Goal: Register for event/course: Sign up to attend an event or enroll in a course

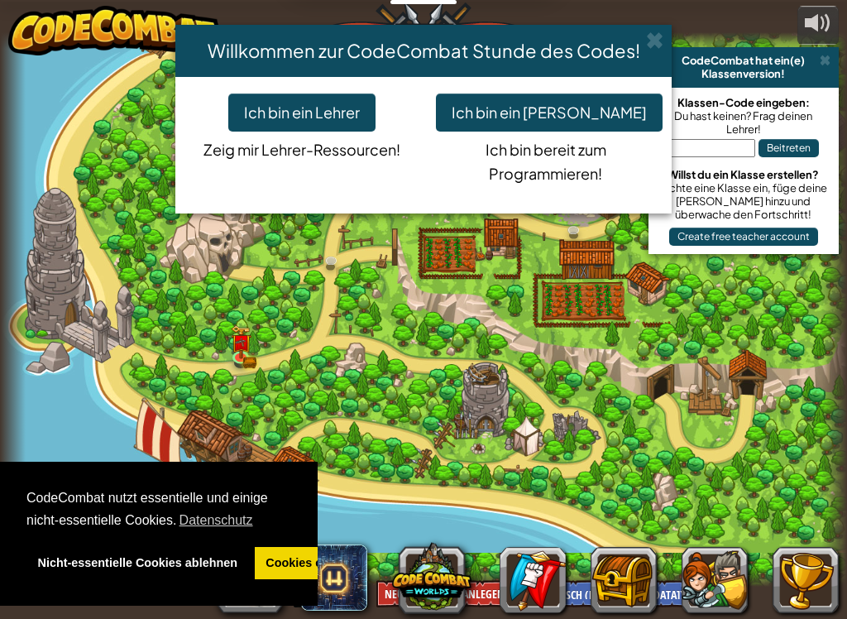
select select "de-DE"
click at [523, 104] on button "Ich bin ein [PERSON_NAME]" at bounding box center [549, 112] width 227 height 38
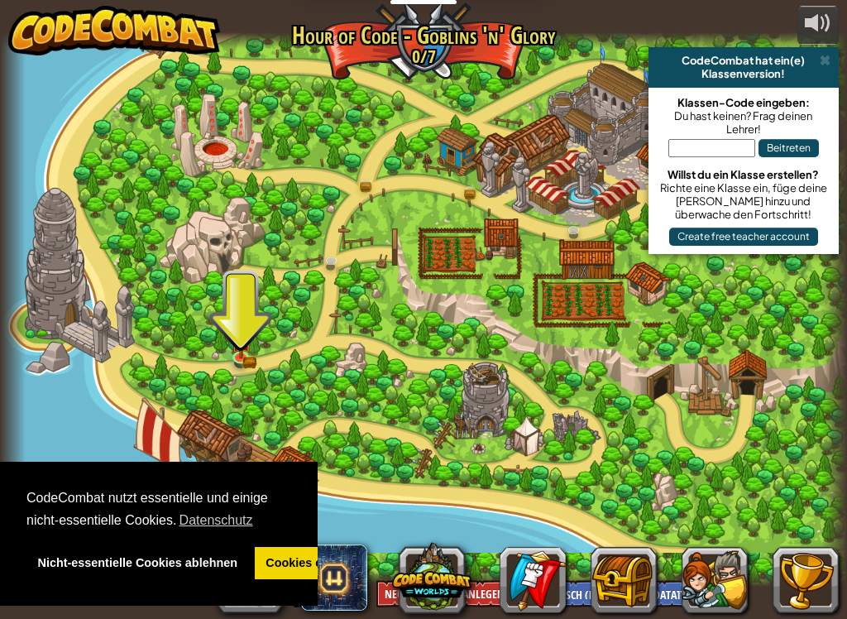
click at [817, 57] on div "CodeCombat hat ein(e)" at bounding box center [743, 60] width 177 height 13
click at [812, 41] on button at bounding box center [818, 25] width 41 height 39
click at [826, 54] on span at bounding box center [825, 60] width 11 height 13
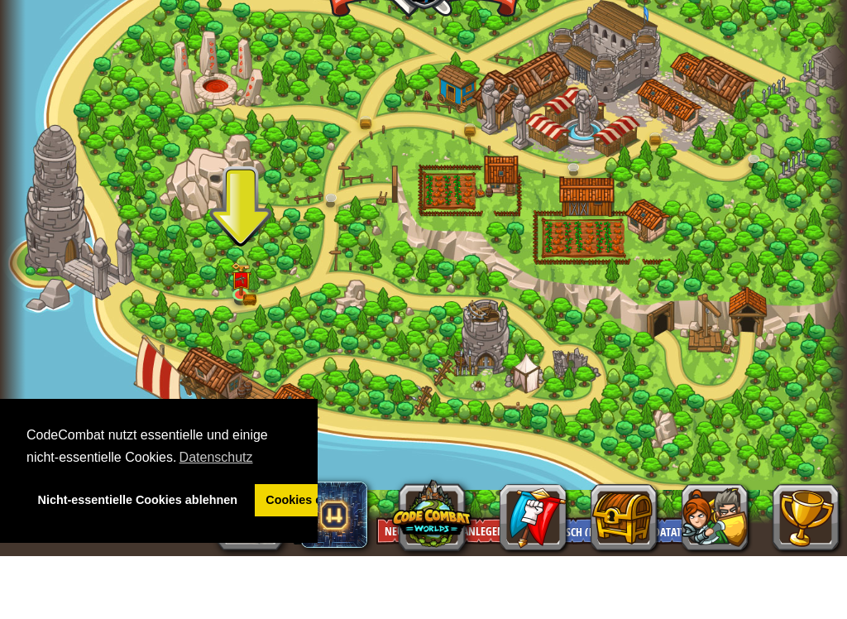
scroll to position [1, 0]
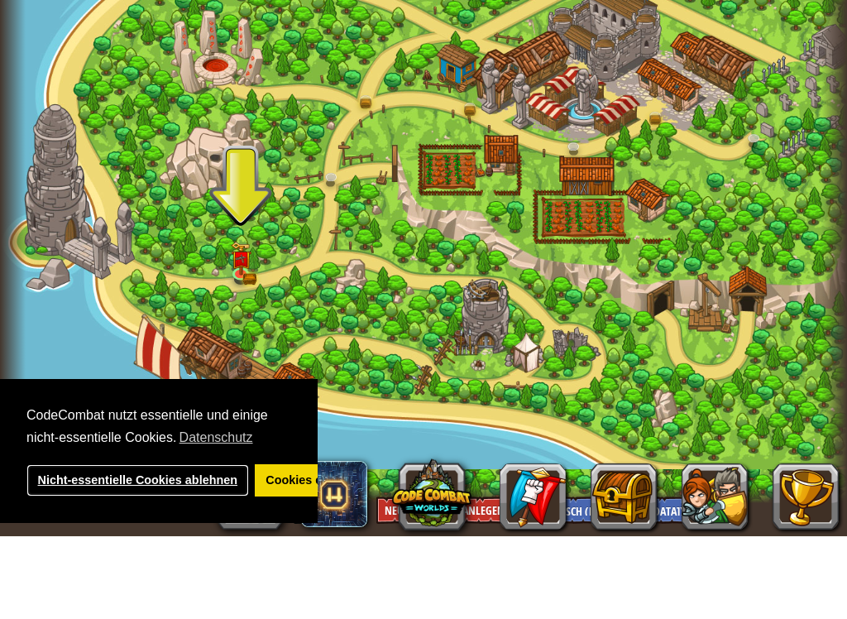
click at [74, 547] on link "Nicht-essentielle Cookies ablehnen" at bounding box center [137, 563] width 223 height 33
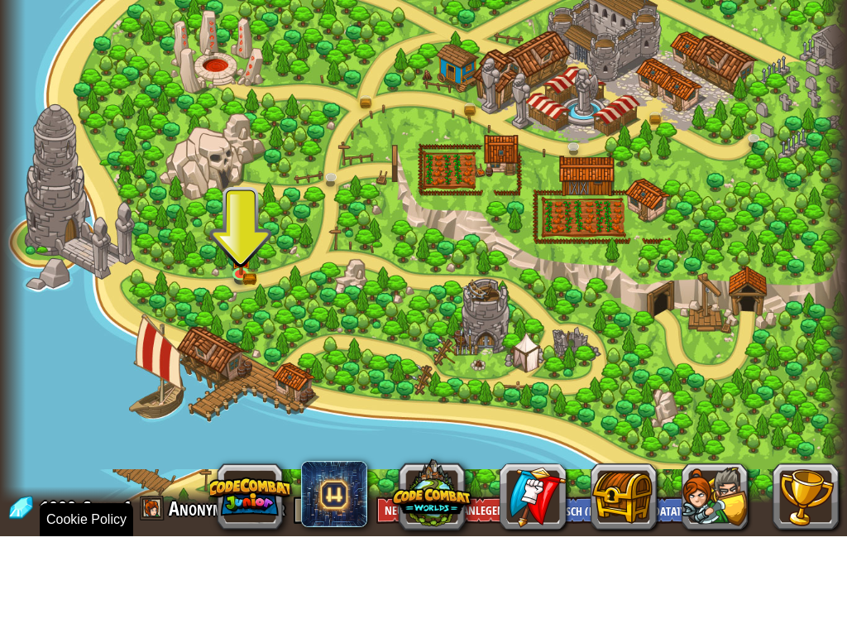
click at [804, 546] on button at bounding box center [806, 579] width 66 height 66
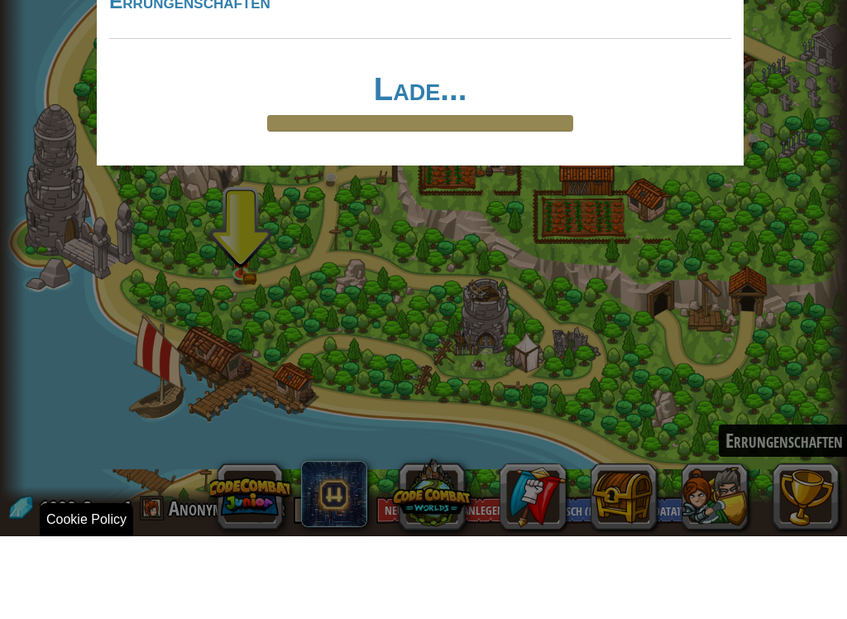
click at [203, 319] on div "× Errungenschaften Lade... Reticulating Splines... Lade..." at bounding box center [423, 309] width 847 height 619
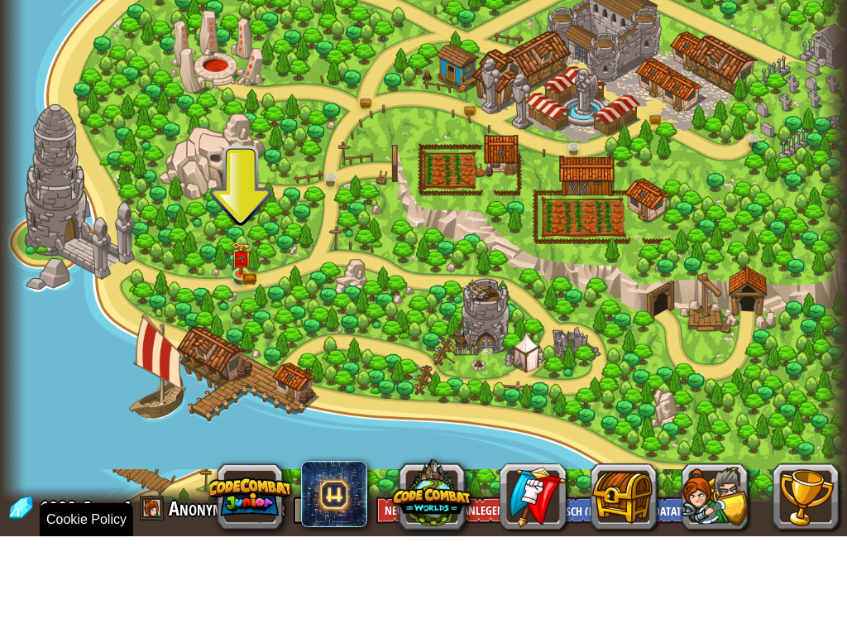
click at [248, 223] on div at bounding box center [423, 308] width 847 height 554
click at [238, 337] on img at bounding box center [241, 341] width 12 height 9
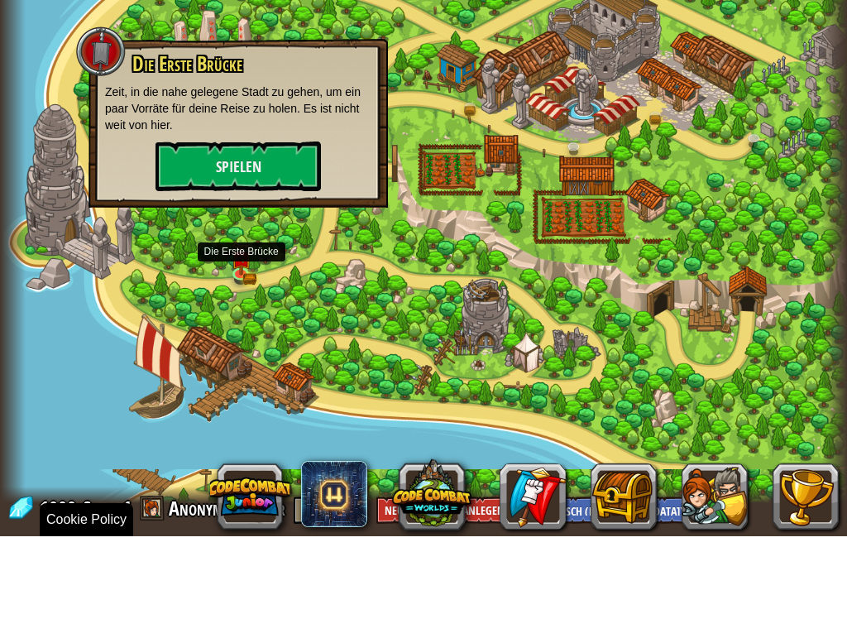
click at [209, 224] on button "Spielen" at bounding box center [238, 249] width 165 height 50
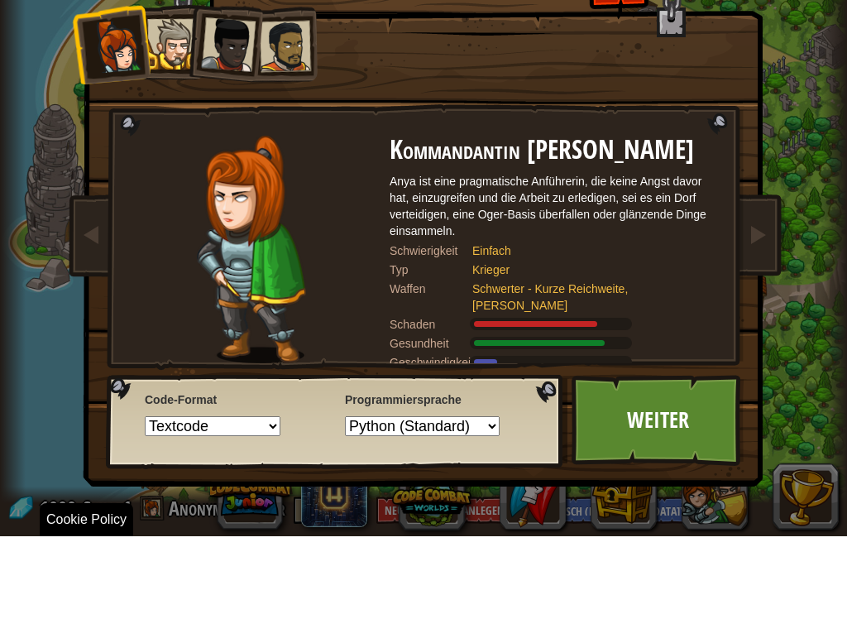
click at [17, 165] on div "Wähle deinen Helden 1000 Kommandantin [PERSON_NAME] Anya ist eine pragmatische …" at bounding box center [423, 309] width 847 height 619
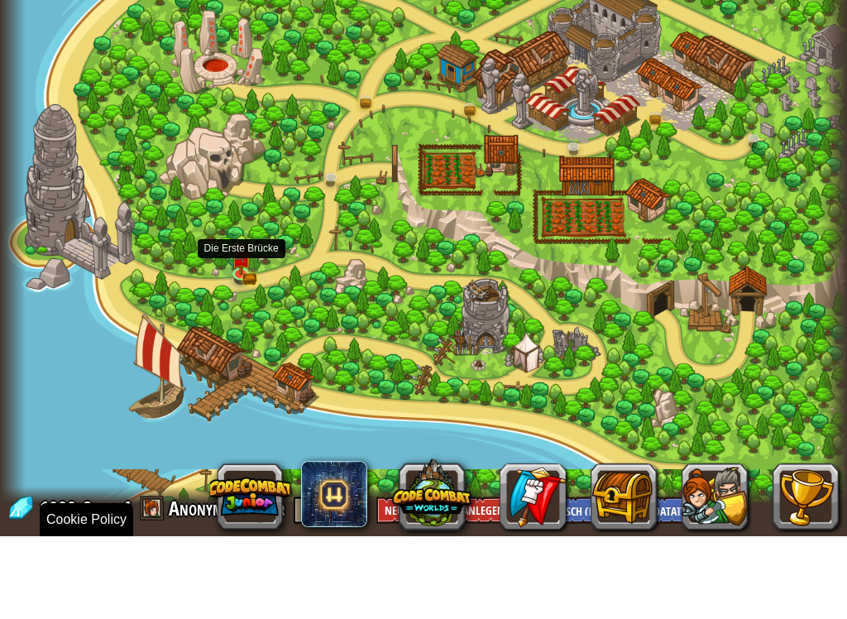
click at [245, 324] on img at bounding box center [241, 341] width 21 height 34
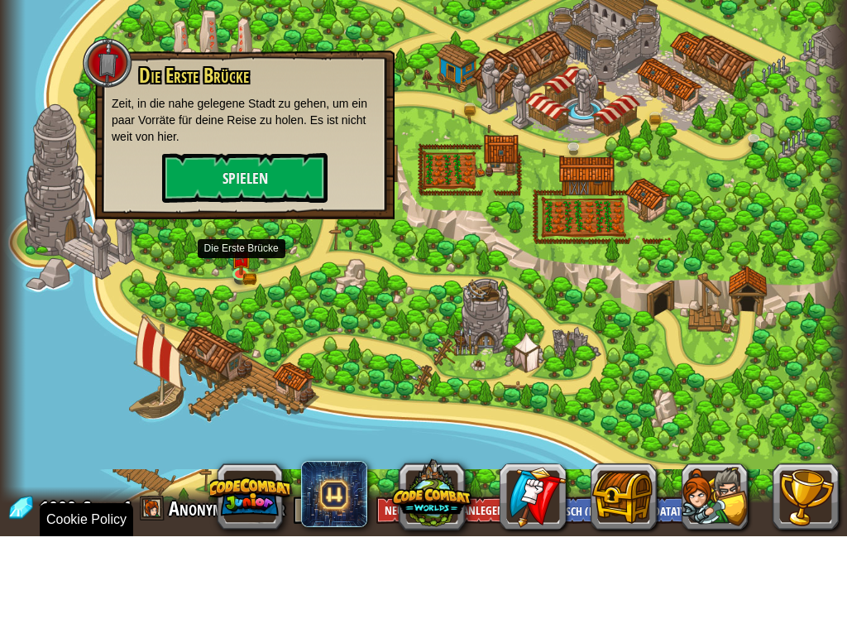
click at [206, 236] on button "Spielen" at bounding box center [244, 261] width 165 height 50
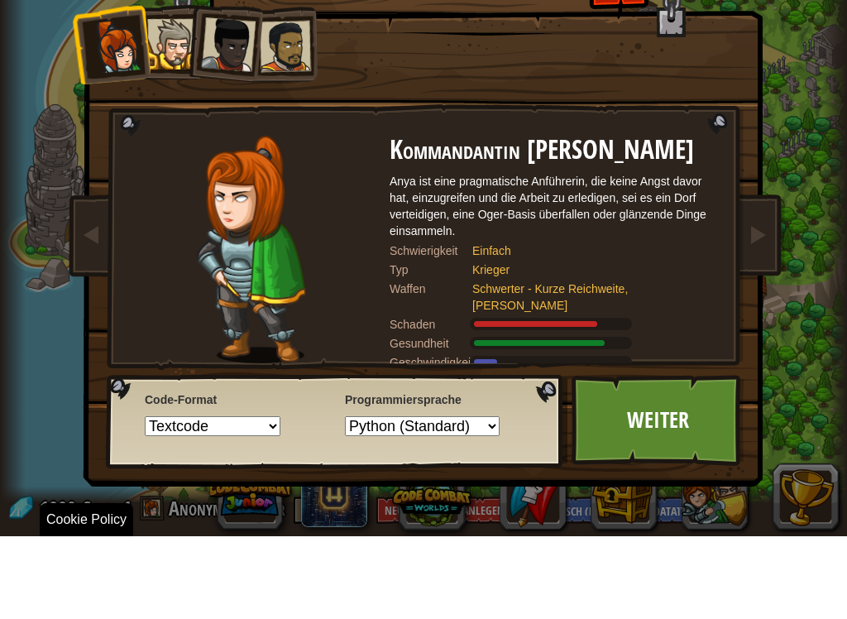
click at [606, 458] on link "Weiter" at bounding box center [658, 503] width 173 height 91
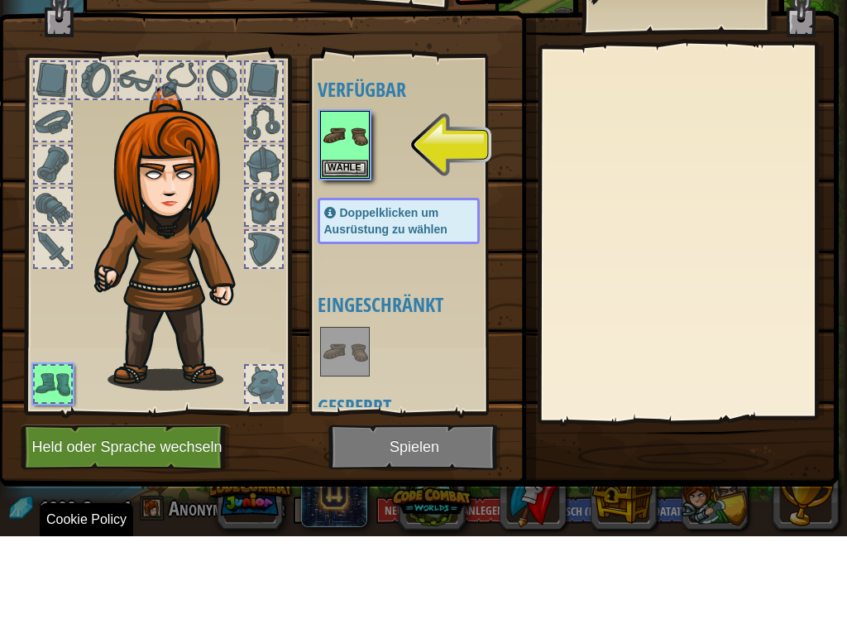
click at [331, 195] on img at bounding box center [345, 218] width 46 height 46
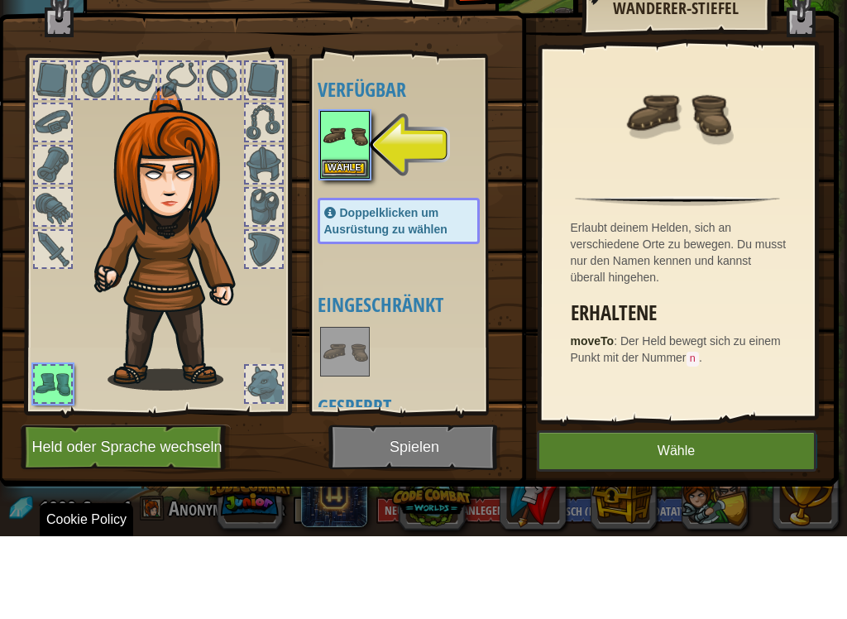
click at [337, 242] on button "Wähle" at bounding box center [345, 250] width 46 height 17
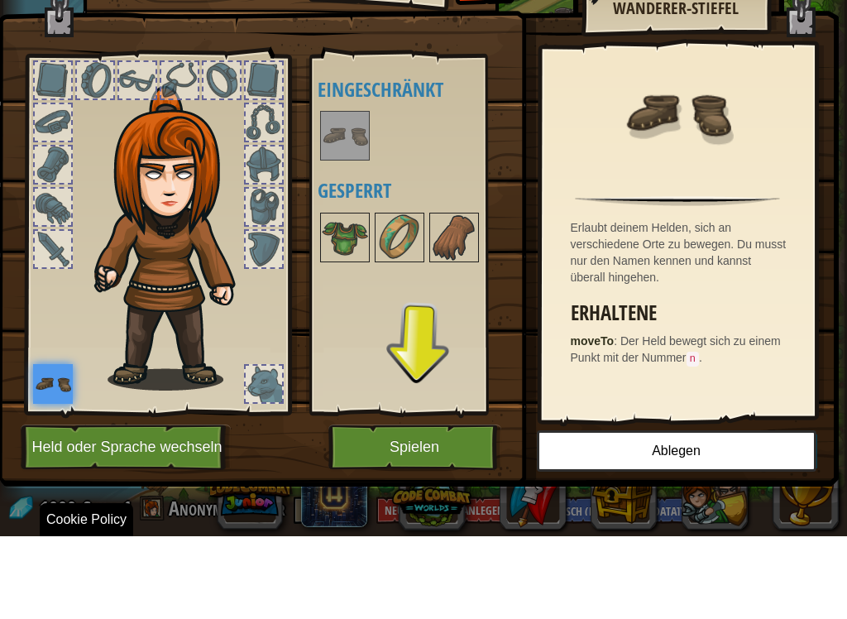
click at [426, 507] on button "Spielen" at bounding box center [414, 530] width 173 height 46
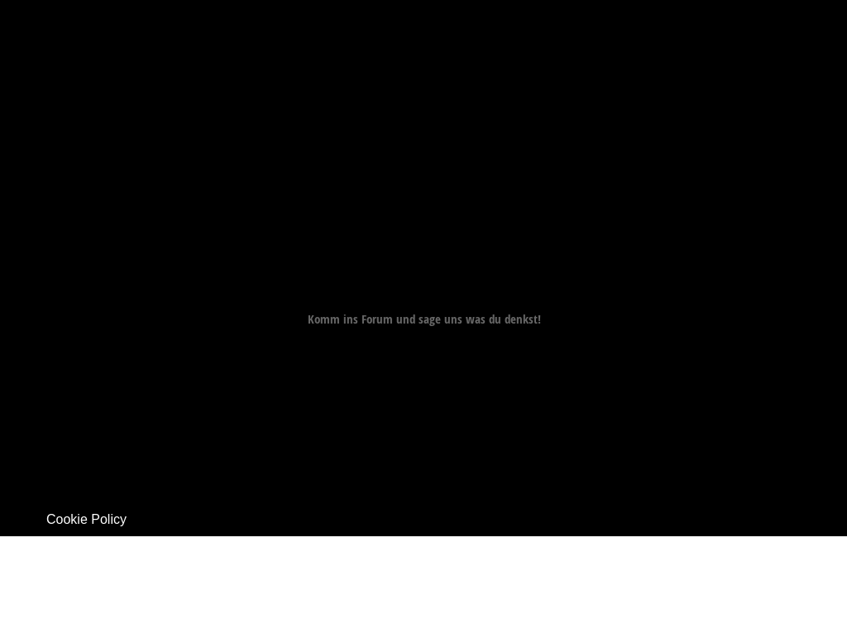
click at [395, 448] on div "Ziel Bewege dich zur Brücke (Punkt 3). Starte Level Fehler beim Laden vom Serve…" at bounding box center [423, 309] width 847 height 619
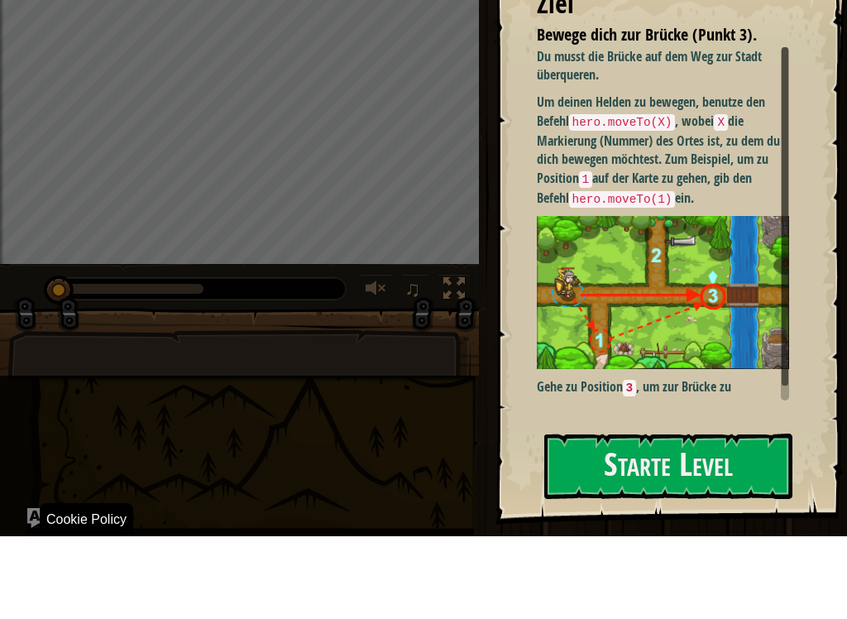
click at [643, 516] on button "Starte Level" at bounding box center [668, 548] width 248 height 65
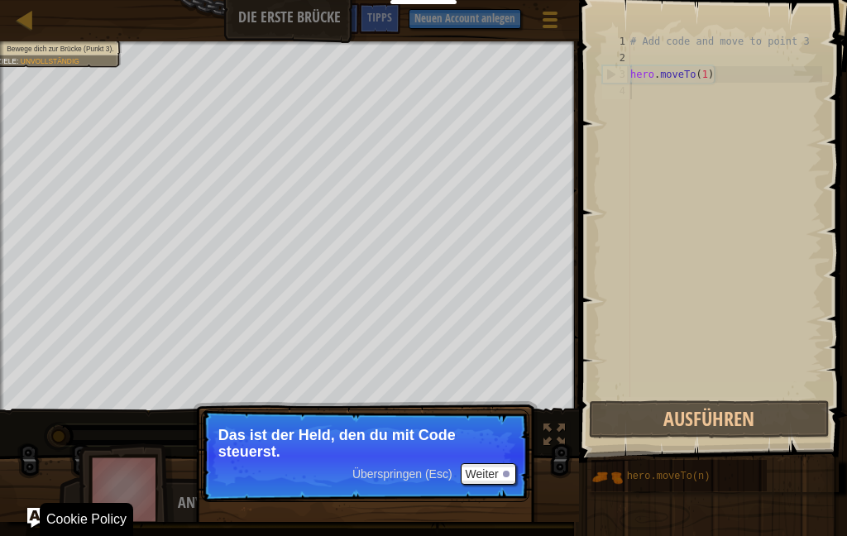
click at [410, 485] on div "Überspringen (Esc) Weiter" at bounding box center [434, 474] width 164 height 22
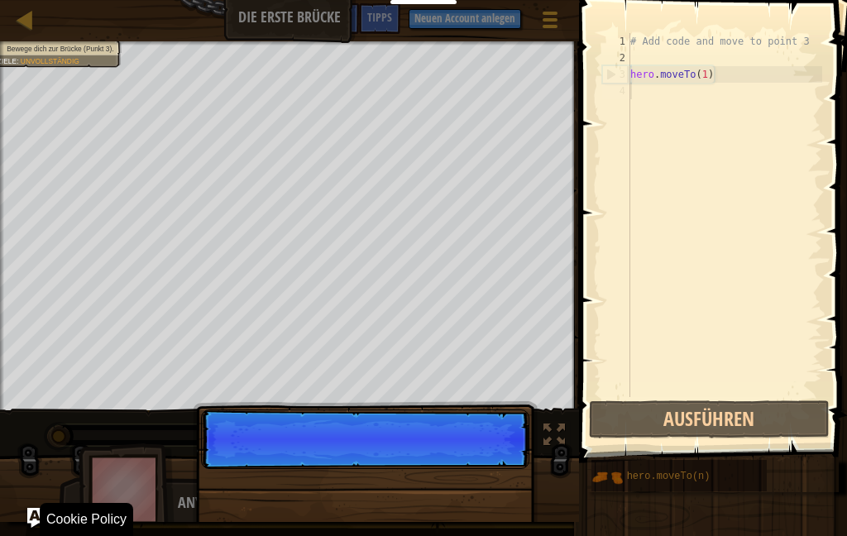
scroll to position [17, 17]
click at [434, 469] on p "Überspringen (Esc) Weiter" at bounding box center [365, 440] width 328 height 60
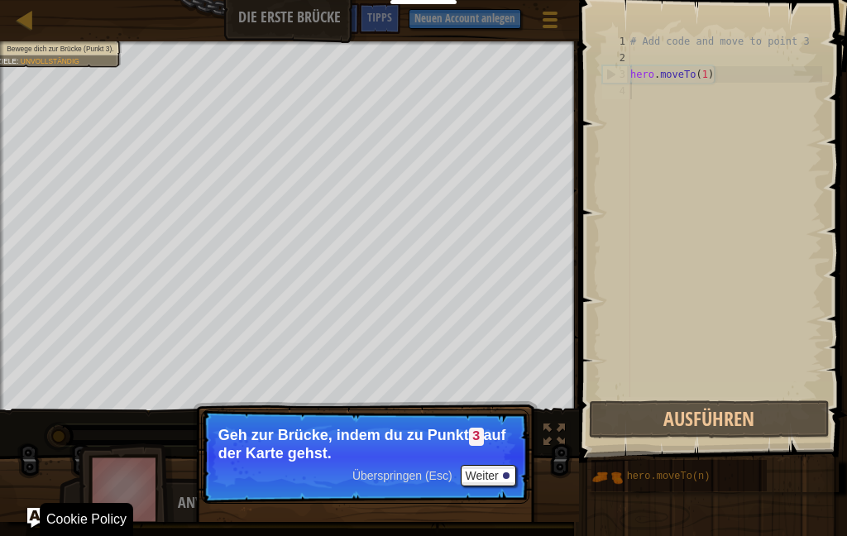
click at [434, 475] on span "Überspringen (Esc)" at bounding box center [402, 475] width 100 height 13
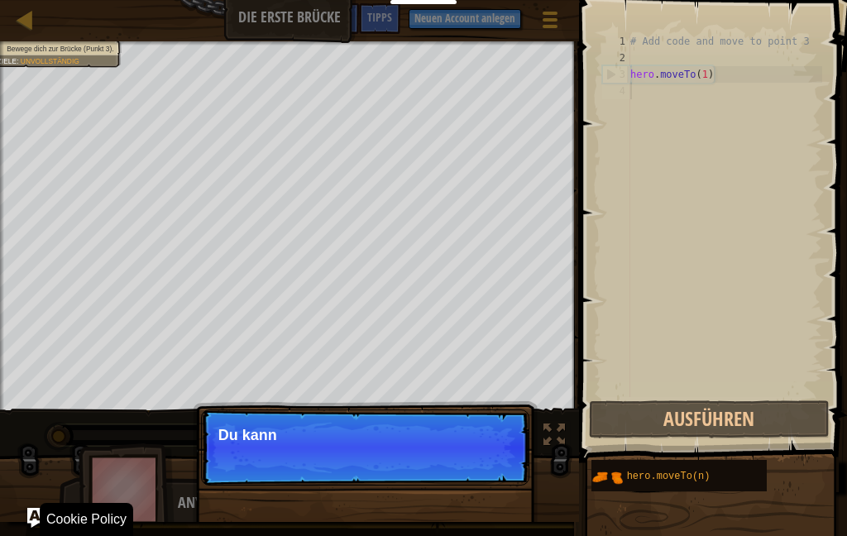
click at [436, 474] on p "Überspringen (Esc) Weiter Du kann" at bounding box center [365, 448] width 328 height 76
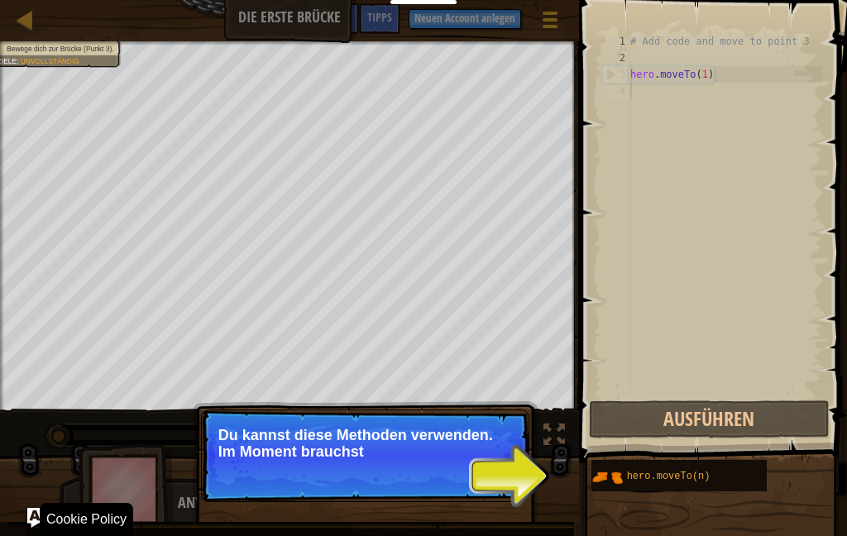
click at [428, 472] on p "Überspringen (Esc) Weiter Du kannst diese Methoden verwenden. Im Moment brauchst" at bounding box center [365, 456] width 328 height 93
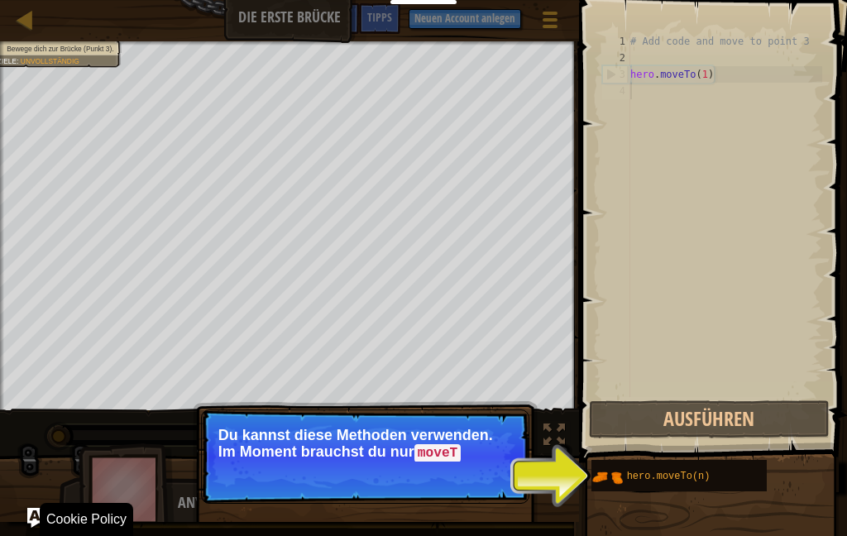
click at [427, 474] on p "Überspringen (Esc) Weiter Du kannst diese Methoden verwenden. Im Moment brauchs…" at bounding box center [365, 457] width 328 height 94
click at [434, 478] on span "Überspringen (Esc)" at bounding box center [402, 475] width 100 height 13
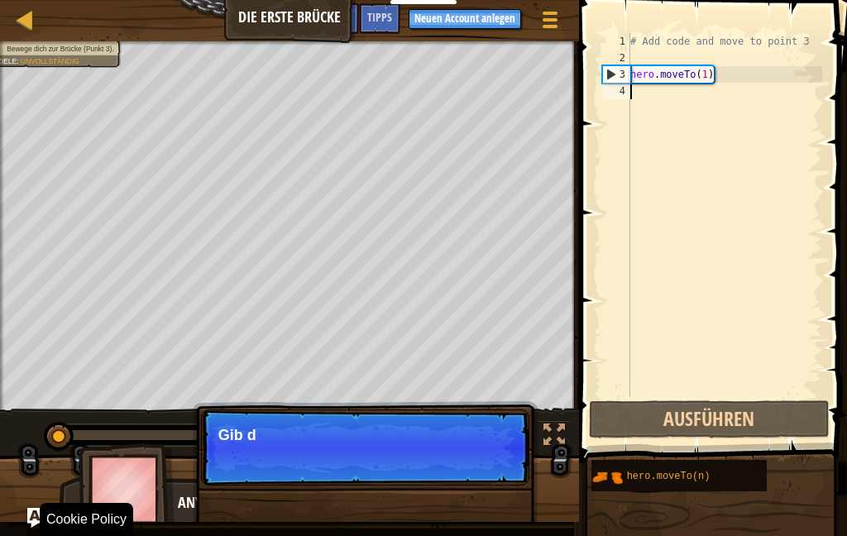
click at [429, 478] on p "Überspringen (Esc) Weiter Gib d" at bounding box center [365, 448] width 328 height 76
click at [429, 467] on p "Überspringen (Esc) Weiter Gib deinen Code auf" at bounding box center [365, 448] width 328 height 76
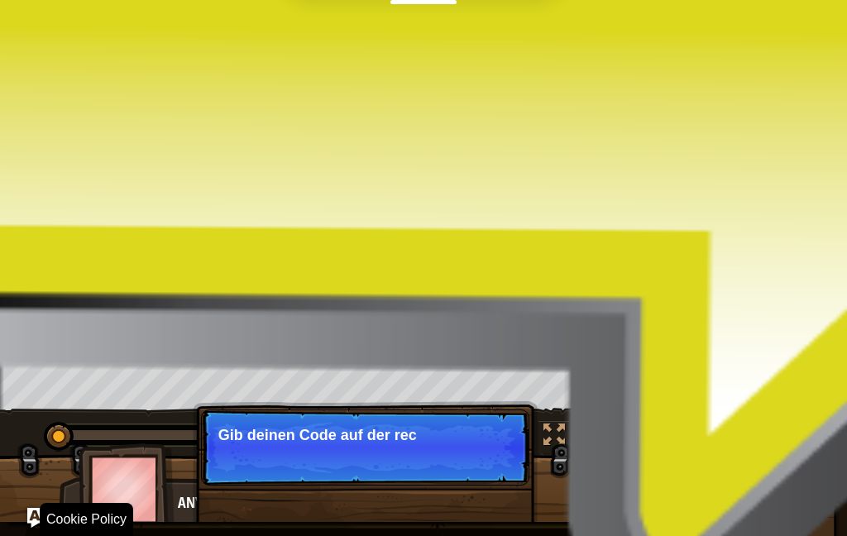
click at [439, 454] on p "Überspringen (Esc) Weiter Gib deinen Code auf der rec" at bounding box center [365, 448] width 328 height 76
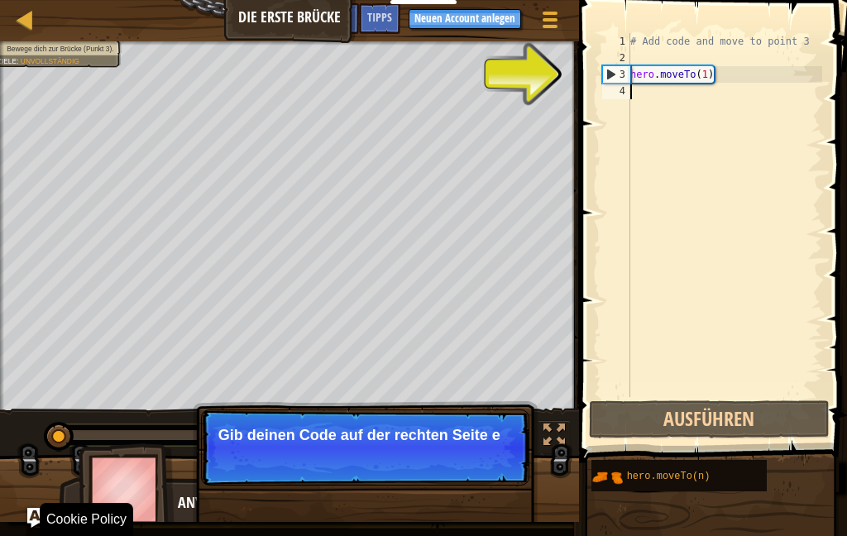
click at [467, 443] on p "Gib deinen Code auf der rechten Seite e" at bounding box center [365, 435] width 294 height 17
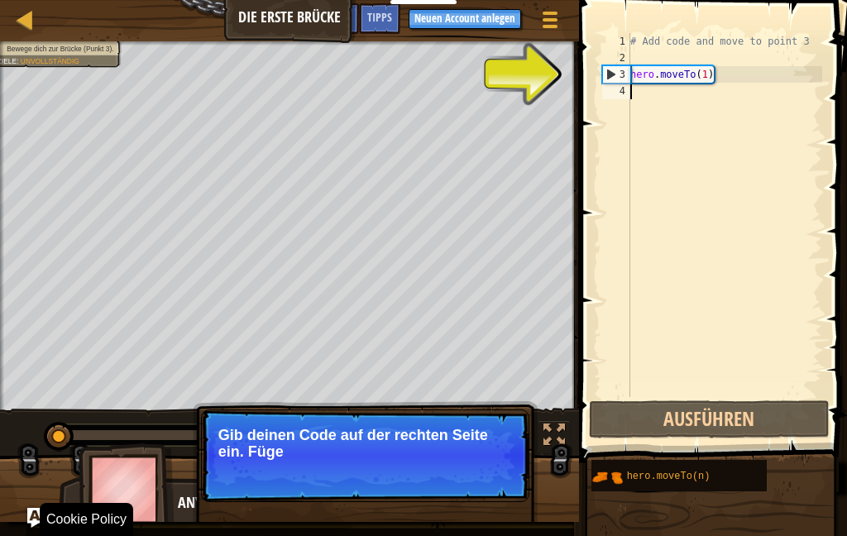
click at [482, 454] on p "Gib deinen Code auf der rechten Seite ein. Füge" at bounding box center [365, 443] width 294 height 33
click at [482, 461] on p "Überspringen (Esc) Weiter Gib deinen Code auf der rechten Seite ein. Füge mehr …" at bounding box center [365, 456] width 328 height 93
click at [487, 463] on p "Überspringen (Esc) Weiter Gib deinen Code auf der rechten Seite ein. Füge mehr …" at bounding box center [365, 456] width 328 height 93
click at [488, 462] on p "Überspringen (Esc) Weiter Gib deinen Code auf der rechten Seite ein. Füge mehr …" at bounding box center [365, 456] width 328 height 93
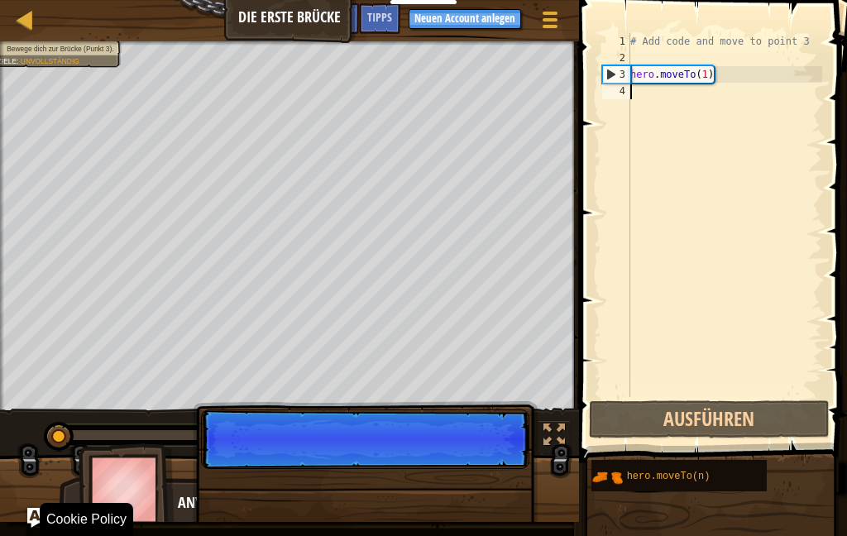
click at [486, 469] on p "Überspringen (Esc) Weiter" at bounding box center [365, 440] width 328 height 60
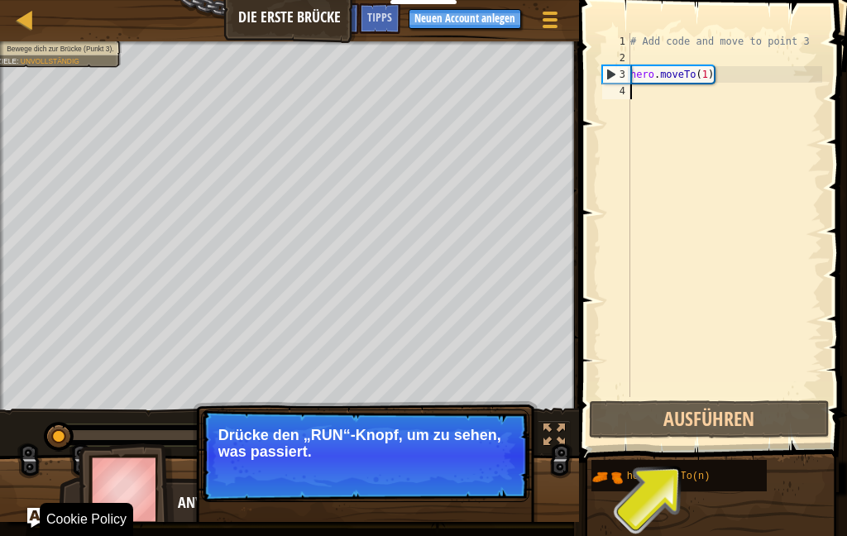
click at [774, 424] on button "Ausführen" at bounding box center [709, 419] width 241 height 38
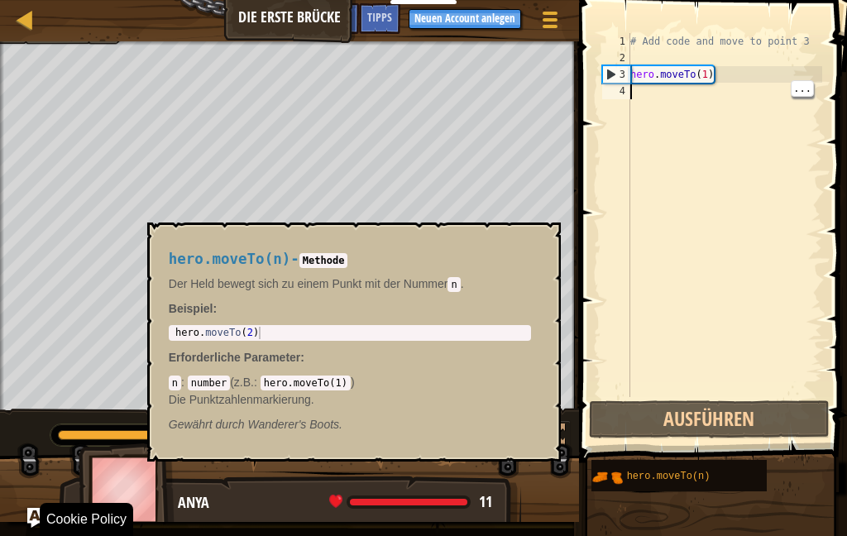
click at [679, 472] on span "hero.moveTo(n)" at bounding box center [669, 477] width 84 height 12
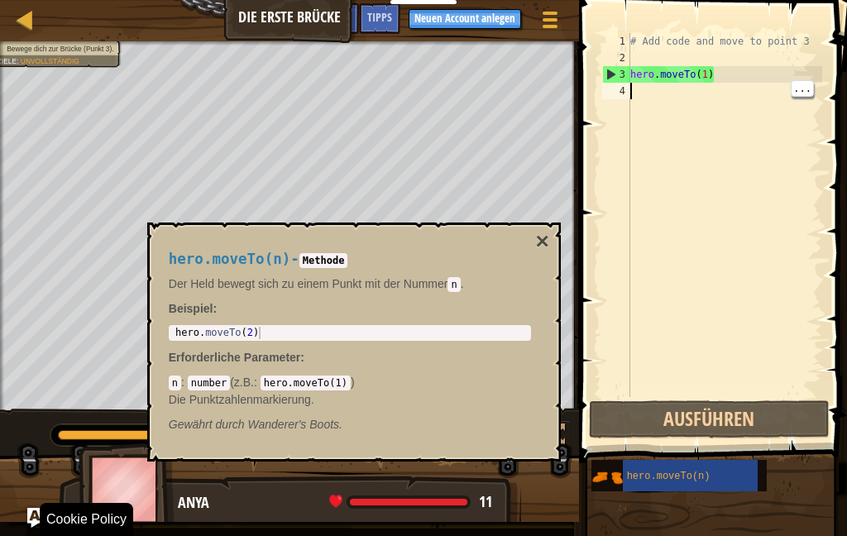
click at [677, 111] on div "# Add code and move to point 3 hero . moveTo ( 1 )" at bounding box center [724, 231] width 195 height 397
click at [676, 98] on div "# Add code and move to point 3 hero . moveTo ( 1 )" at bounding box center [724, 231] width 195 height 397
click at [679, 108] on div "# Add code and move to point 3 hero . moveTo ( 1 )" at bounding box center [724, 231] width 195 height 397
click at [463, 22] on button "Neuen Account anlegen" at bounding box center [465, 19] width 113 height 20
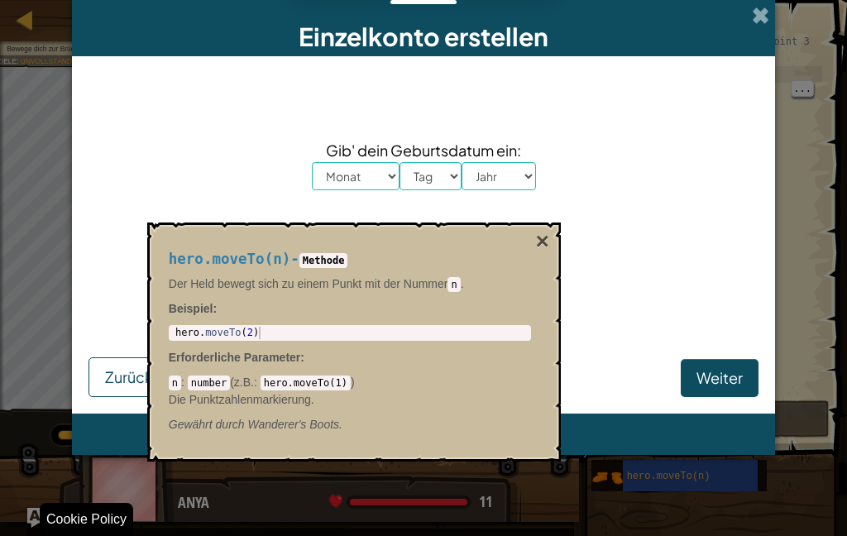
click at [563, 235] on div "Gib' dein Geburtsdatum ein: Monat Januar Februar [PERSON_NAME] April Mai Juni J…" at bounding box center [424, 191] width 670 height 236
click at [228, 106] on div "Gib' dein Geburtsdatum ein: Monat Januar Februar [PERSON_NAME] April Mai Juni J…" at bounding box center [424, 191] width 670 height 236
click at [45, 337] on div "Einzelkonto erstellen Gib' dein Geburtsdatum ein: Monat Januar Februar [PERSON_…" at bounding box center [423, 268] width 847 height 536
click at [107, 371] on span "Zurück" at bounding box center [129, 376] width 48 height 19
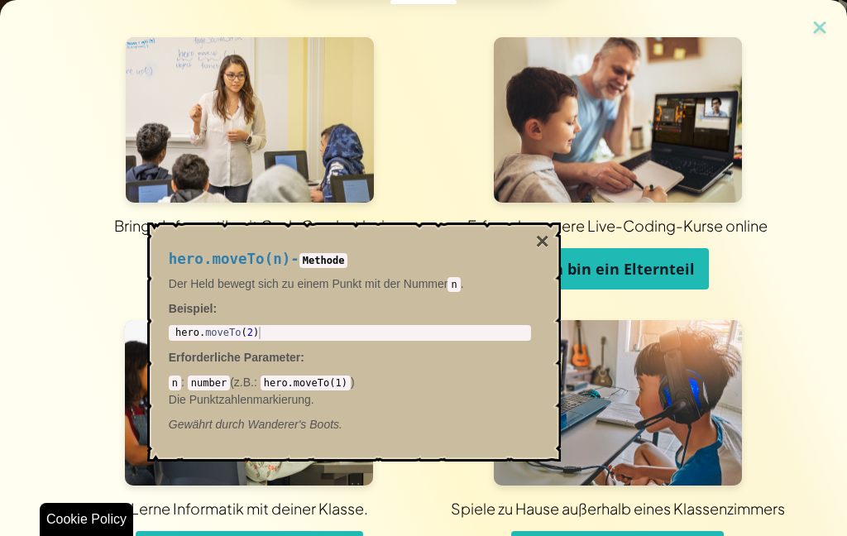
click at [109, 376] on div "Lerne Informatik mit deiner Klasse. Ich bin ein [PERSON_NAME]" at bounding box center [249, 454] width 369 height 269
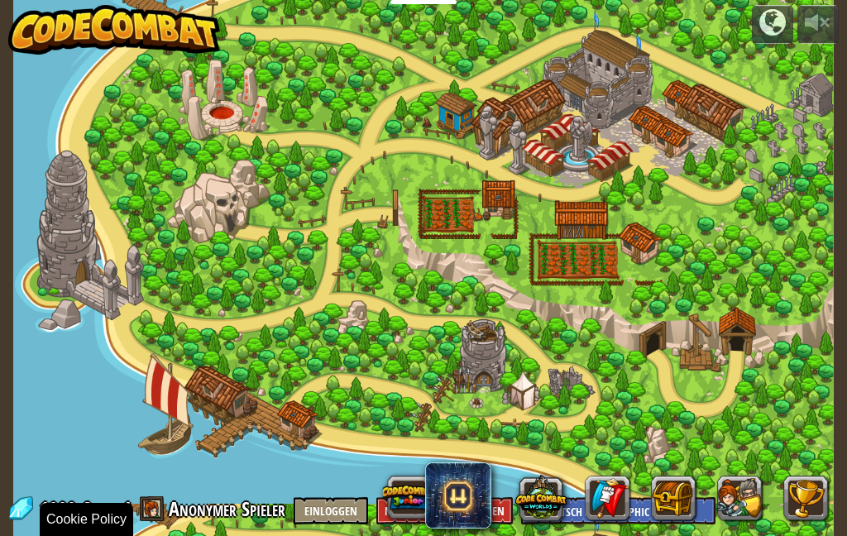
select select "de-DE"
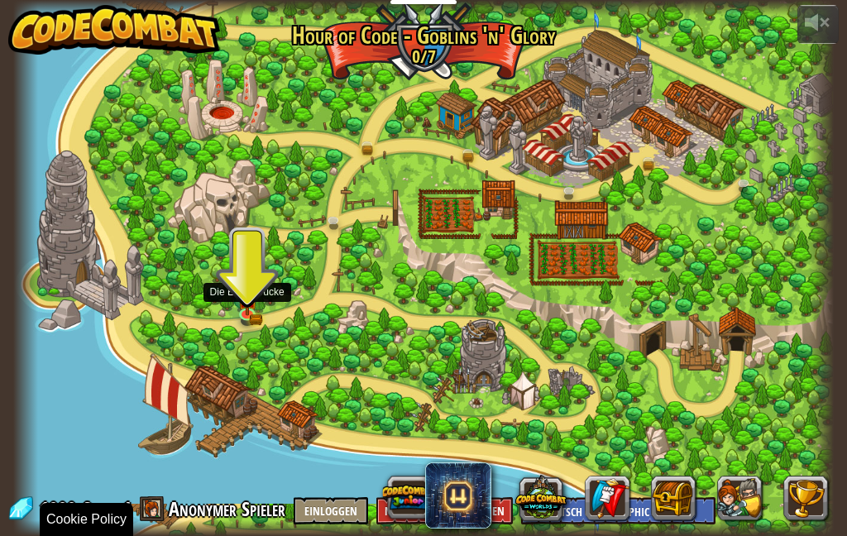
click at [249, 318] on link at bounding box center [249, 316] width 33 height 25
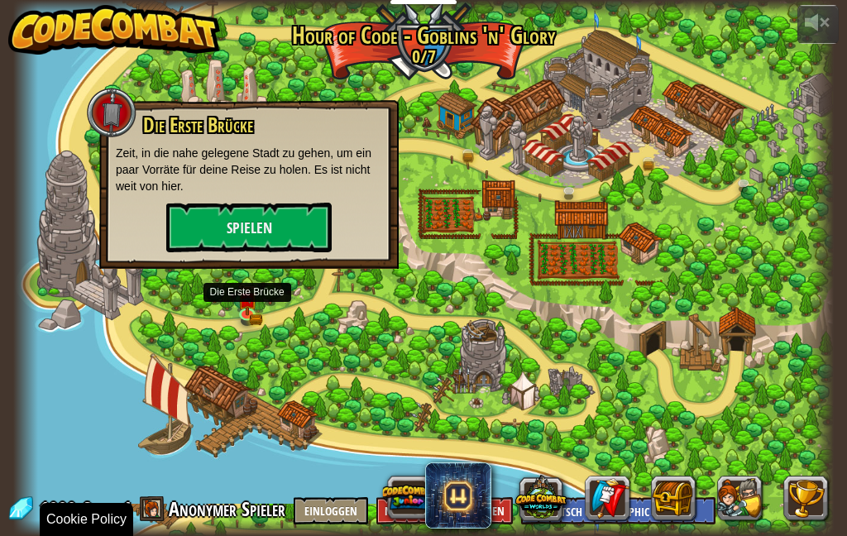
click at [267, 219] on button "Spielen" at bounding box center [248, 228] width 165 height 50
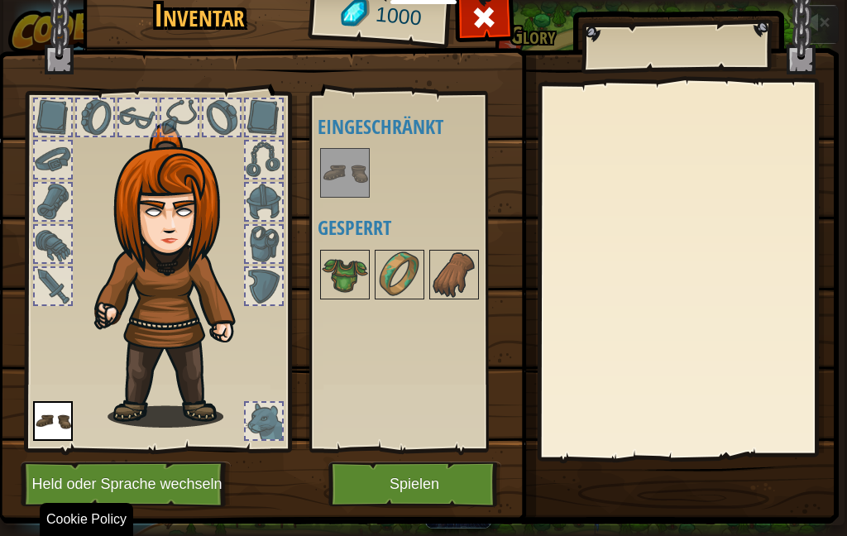
click at [370, 466] on button "Spielen" at bounding box center [414, 485] width 173 height 46
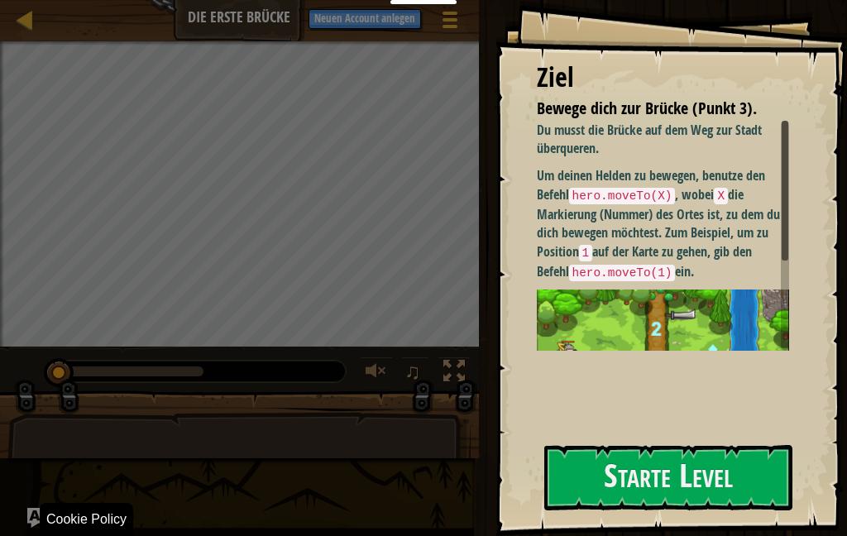
click at [359, 21] on button "Neuen Account anlegen" at bounding box center [365, 19] width 113 height 20
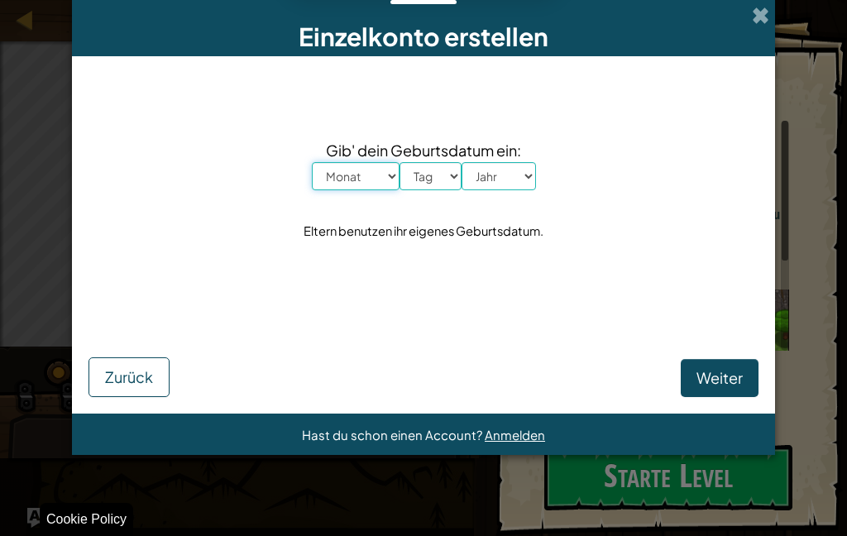
click at [387, 182] on select "Monat Januar Februar [PERSON_NAME] April Mai Juni July August September Oktober…" at bounding box center [356, 176] width 88 height 28
select select "4"
click at [448, 182] on select "Tag 1 2 3 4 5 6 7 8 9 10 11 12 13 14 15 16 17 18 19 20 21 22 23 24 25 26 27 28 …" at bounding box center [431, 176] width 62 height 28
select select "30"
click at [526, 184] on select "Jahr 2025 2024 2023 2022 2021 2020 2019 2018 2017 2016 2015 2014 2013 2012 2011…" at bounding box center [499, 176] width 74 height 28
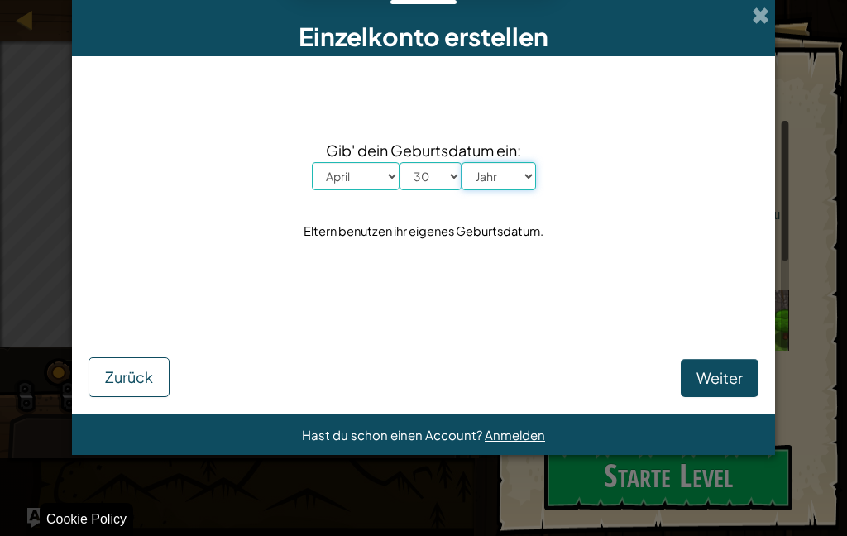
select select "2013"
click at [726, 375] on span "Weiter" at bounding box center [720, 377] width 46 height 19
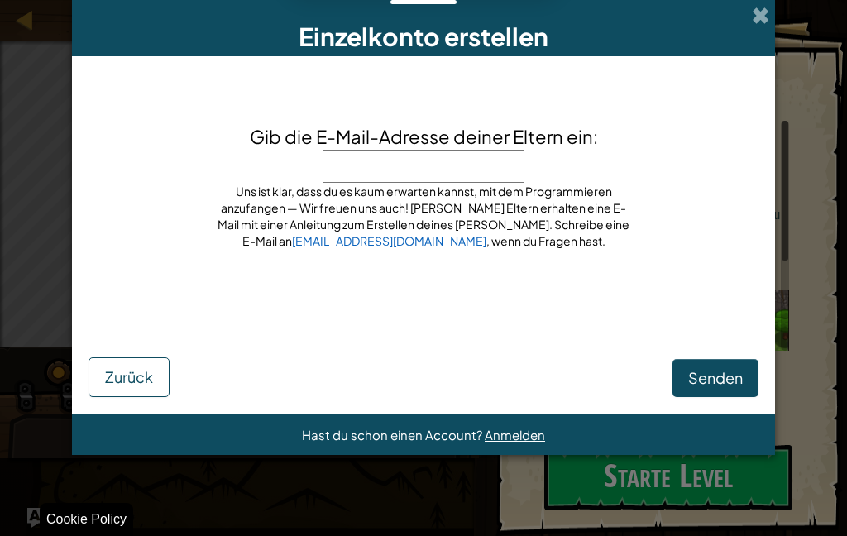
click at [370, 175] on input "Gib die E-Mail-Adresse deiner Eltern ein:" at bounding box center [424, 166] width 202 height 33
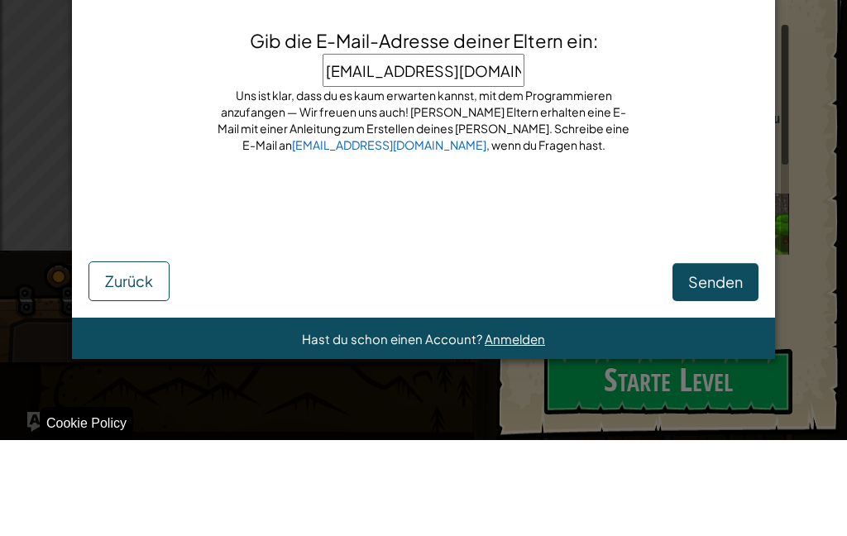
type input "[EMAIL_ADDRESS][DOMAIN_NAME]"
click at [715, 359] on button "Senden" at bounding box center [716, 378] width 86 height 38
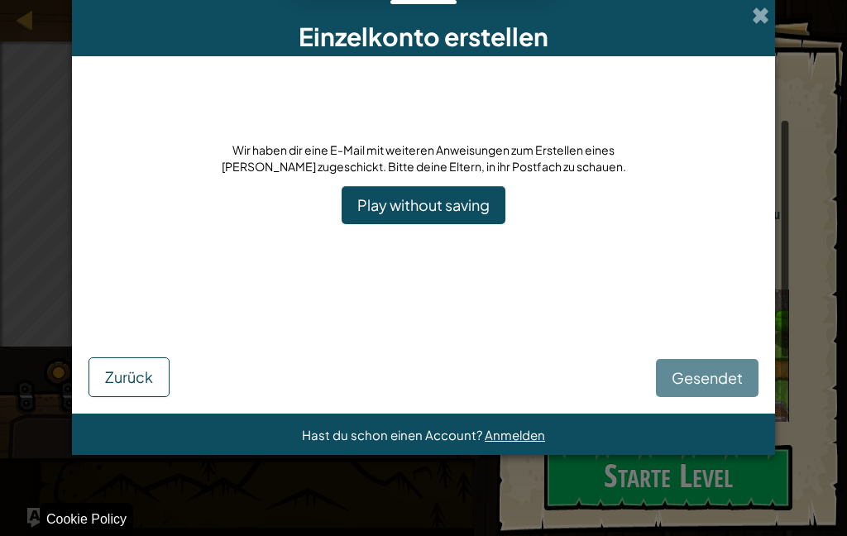
click at [125, 380] on span "Zurück" at bounding box center [129, 376] width 48 height 19
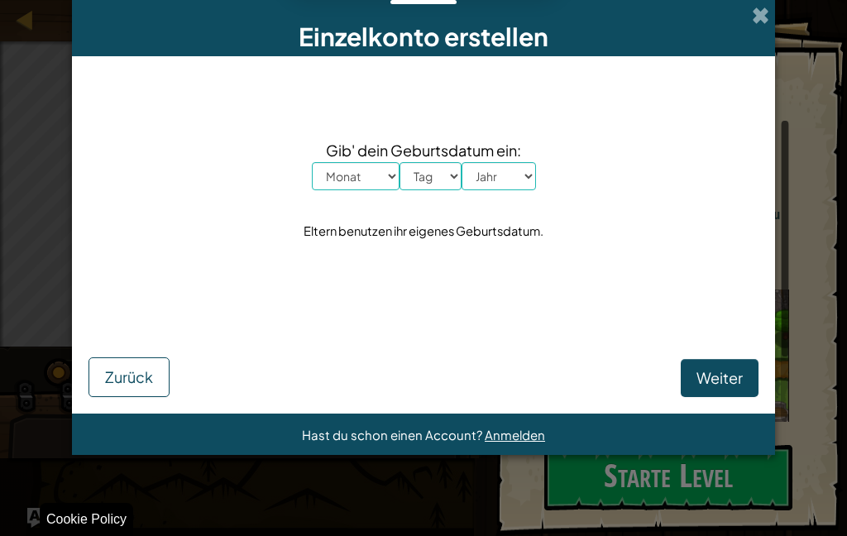
click at [741, 379] on span "Weiter" at bounding box center [720, 377] width 46 height 19
